Goal: Task Accomplishment & Management: Manage account settings

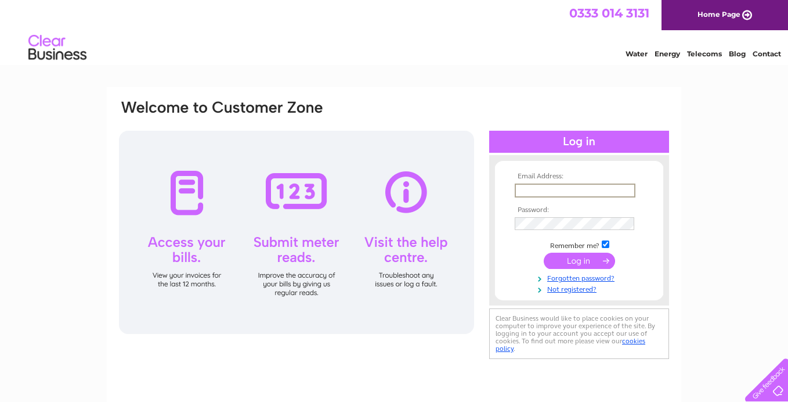
click at [551, 190] on input "text" at bounding box center [575, 190] width 121 height 14
type input "mikeandrosemary2@gmail.com"
click at [603, 258] on input "submit" at bounding box center [579, 259] width 71 height 16
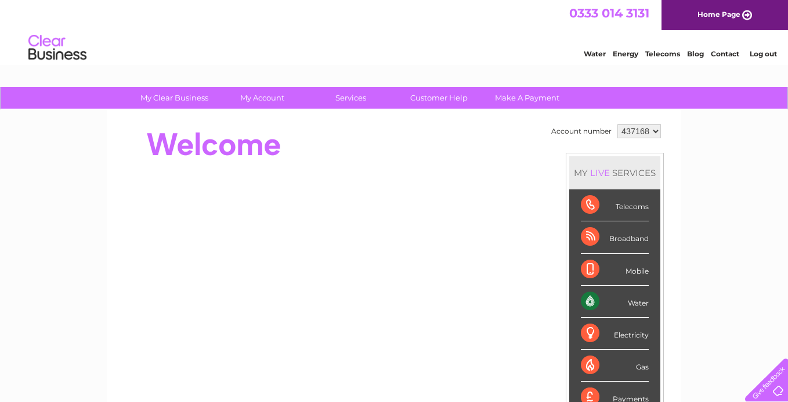
click at [630, 129] on select "437168" at bounding box center [640, 131] width 44 height 14
click at [618, 124] on select "437168" at bounding box center [640, 131] width 44 height 14
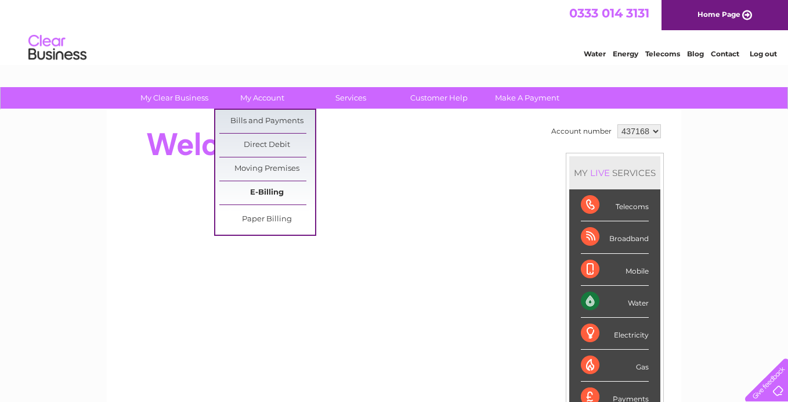
click at [255, 194] on link "E-Billing" at bounding box center [267, 192] width 96 height 23
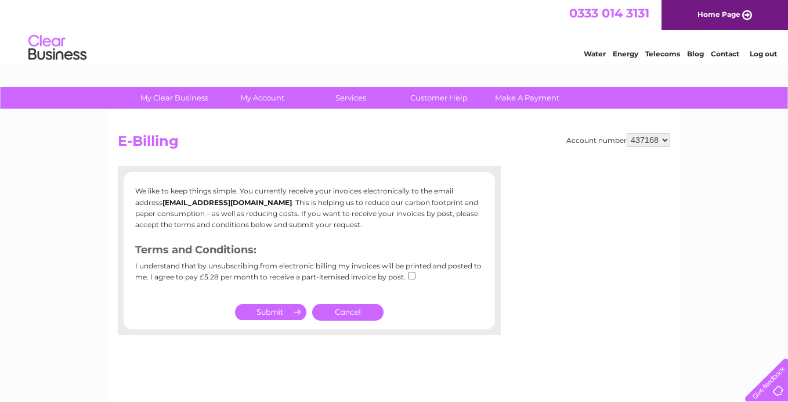
click at [353, 311] on link "Cancel" at bounding box center [347, 312] width 71 height 17
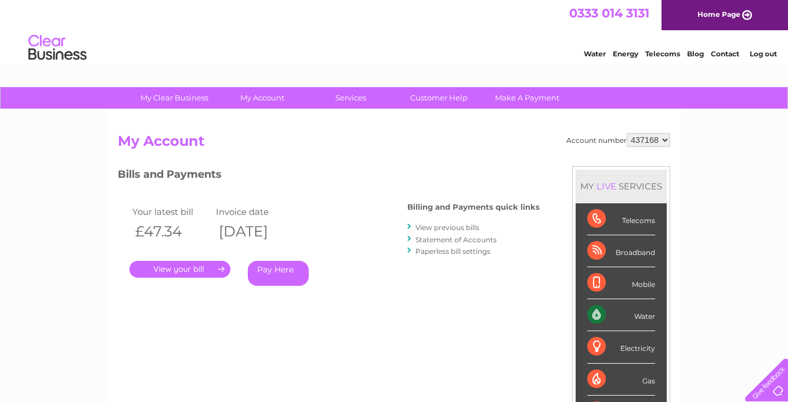
click at [168, 269] on link "." at bounding box center [179, 269] width 101 height 17
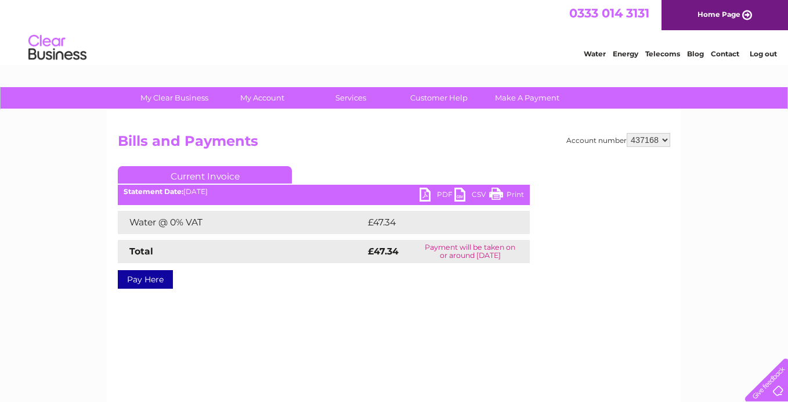
click at [497, 194] on link "Print" at bounding box center [506, 195] width 35 height 17
